Goal: Navigation & Orientation: Find specific page/section

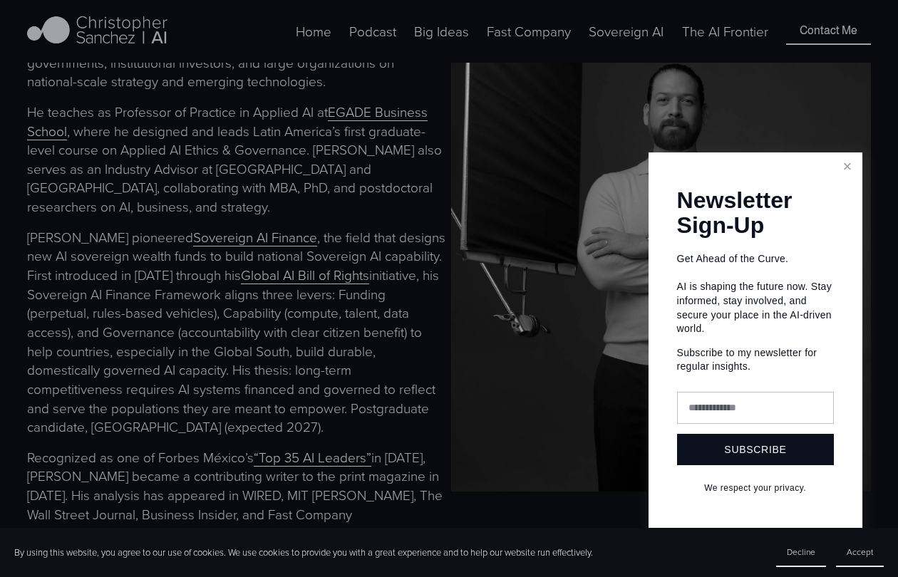
scroll to position [697, 0]
click at [494, 48] on div at bounding box center [449, 288] width 898 height 577
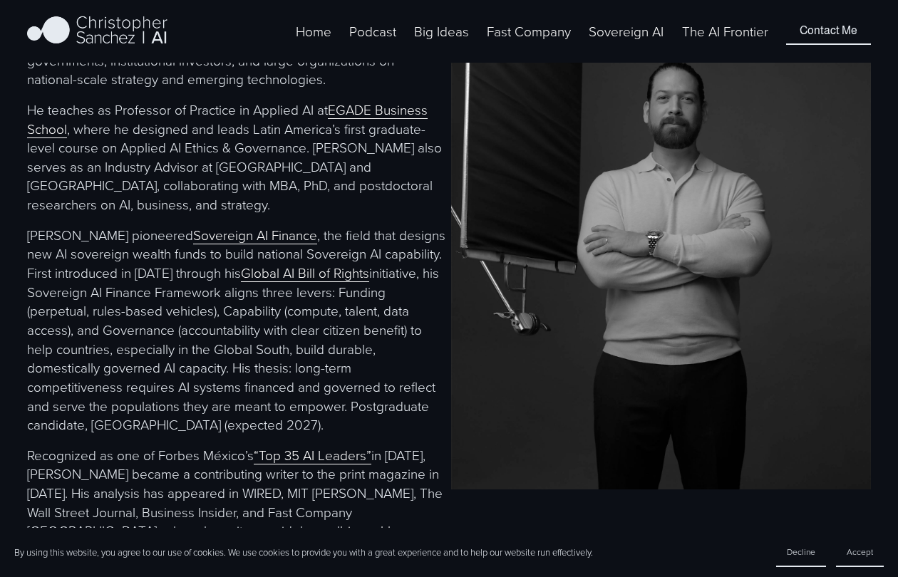
click at [0, 0] on span "Fast Company [GEOGRAPHIC_DATA] - Español" at bounding box center [0, 0] width 0 height 0
click at [395, 42] on nav "Home Podcast Big Ideas BI 2024 Fast Company Fast Company México - Español Fast …" at bounding box center [532, 31] width 472 height 21
click at [387, 42] on link "Podcast" at bounding box center [372, 31] width 47 height 21
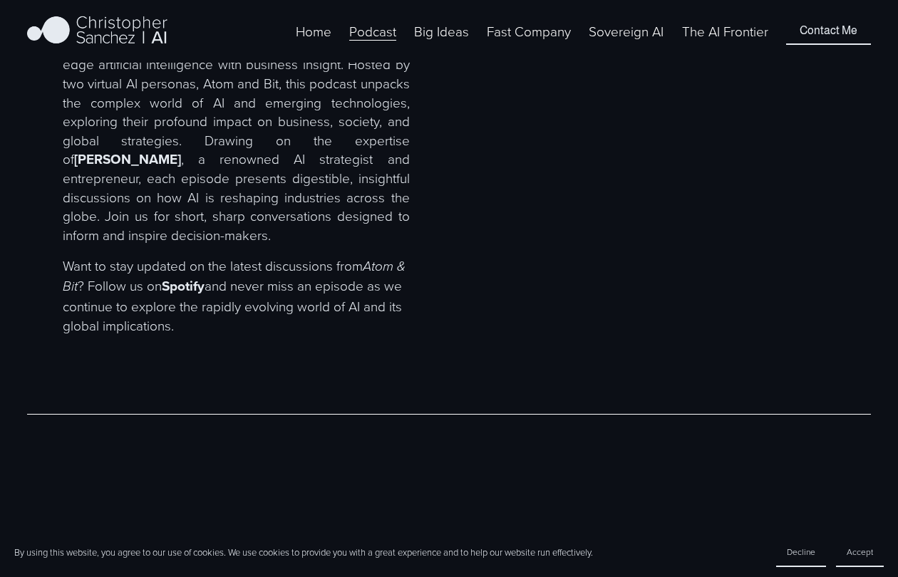
scroll to position [683, 0]
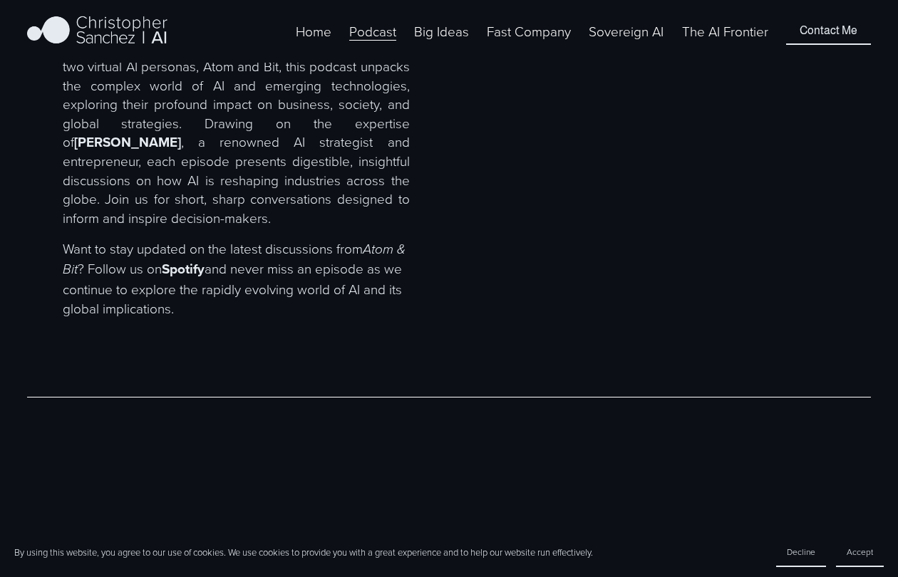
click at [610, 42] on link "Sovereign AI" at bounding box center [625, 31] width 75 height 21
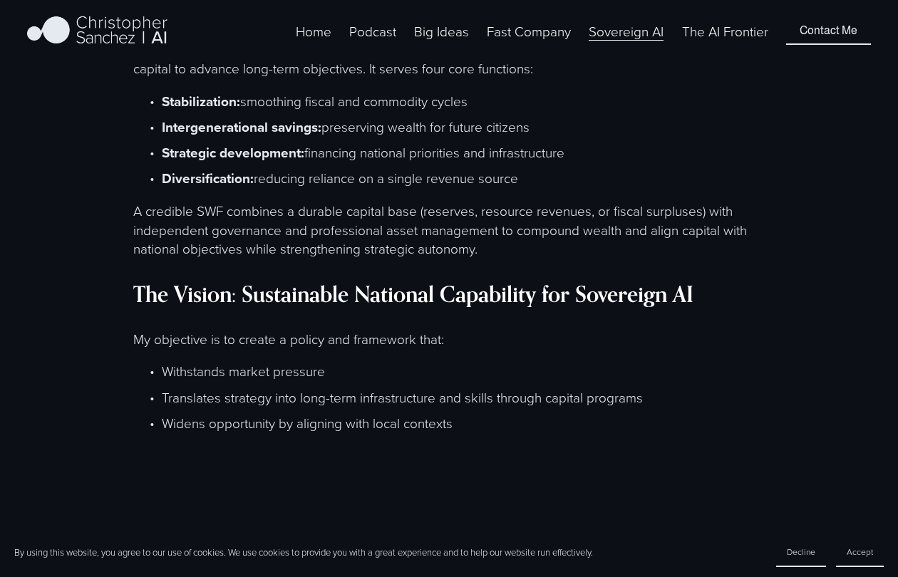
scroll to position [2679, 0]
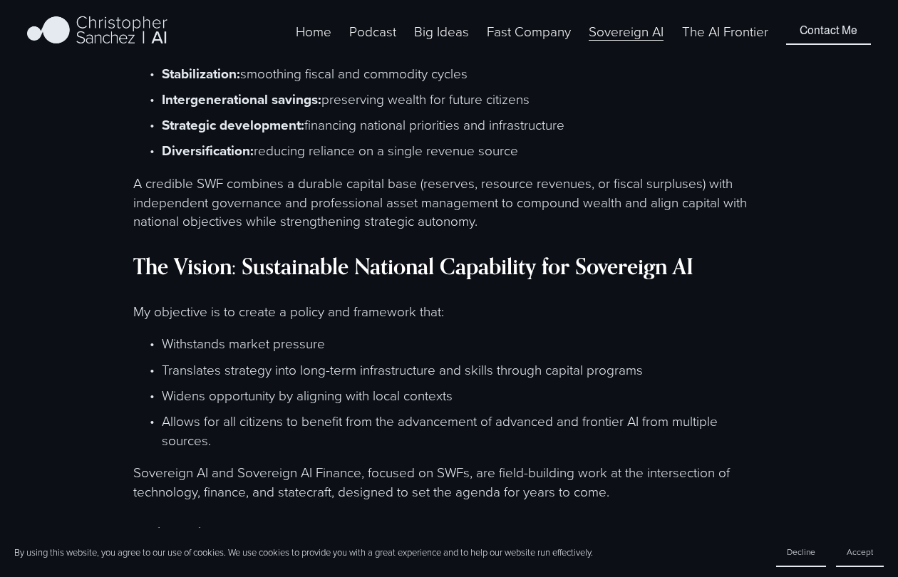
click at [692, 42] on link "The AI Frontier" at bounding box center [725, 31] width 86 height 21
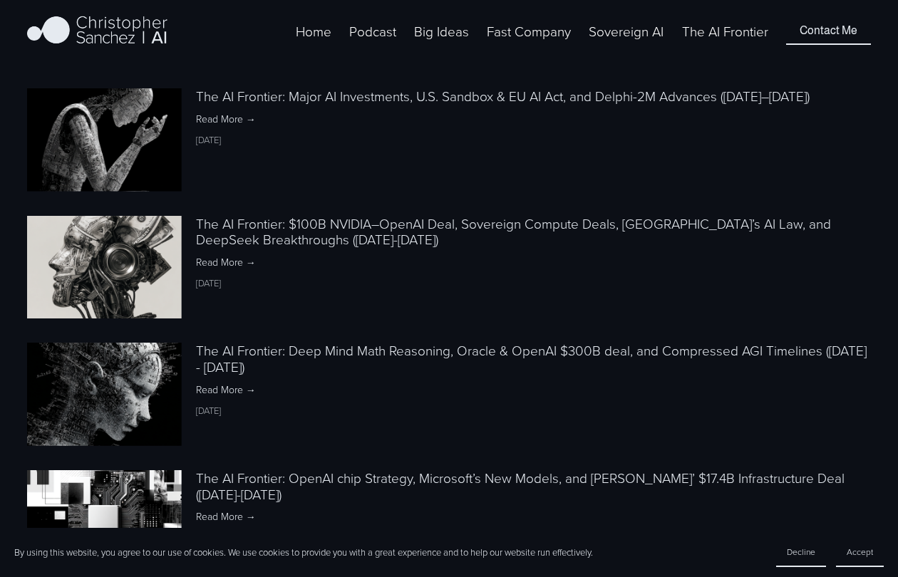
scroll to position [1436, 0]
click at [0, 0] on span "Fast Company [GEOGRAPHIC_DATA] - Español" at bounding box center [0, 0] width 0 height 0
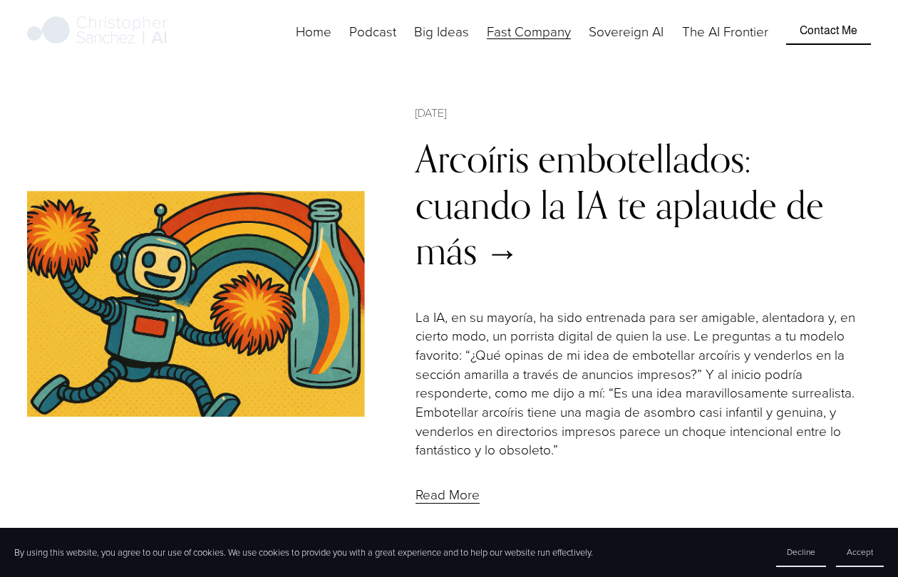
scroll to position [1, 0]
